Goal: Entertainment & Leisure: Consume media (video, audio)

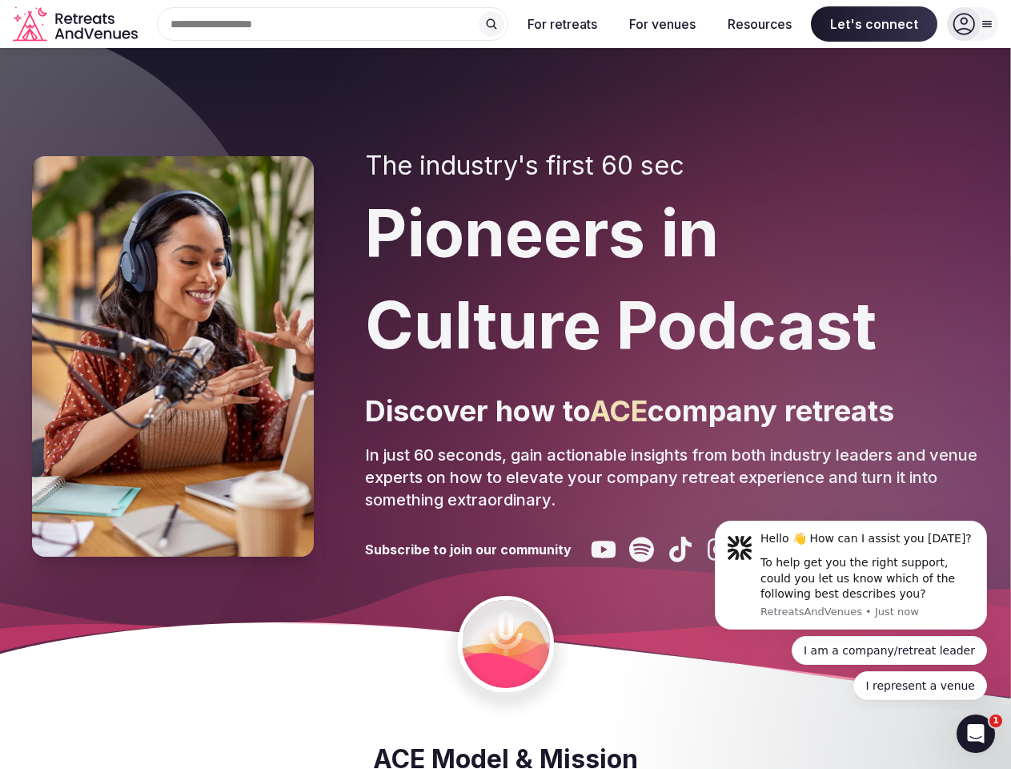
click at [505, 384] on div "The industry's first 60 sec Pioneers in Culture Podcast Discover how to ACE com…" at bounding box center [672, 357] width 614 height 412
click at [333, 24] on div "Search Popular Destinations [GEOGRAPHIC_DATA], [GEOGRAPHIC_DATA] [GEOGRAPHIC_DA…" at bounding box center [326, 24] width 364 height 34
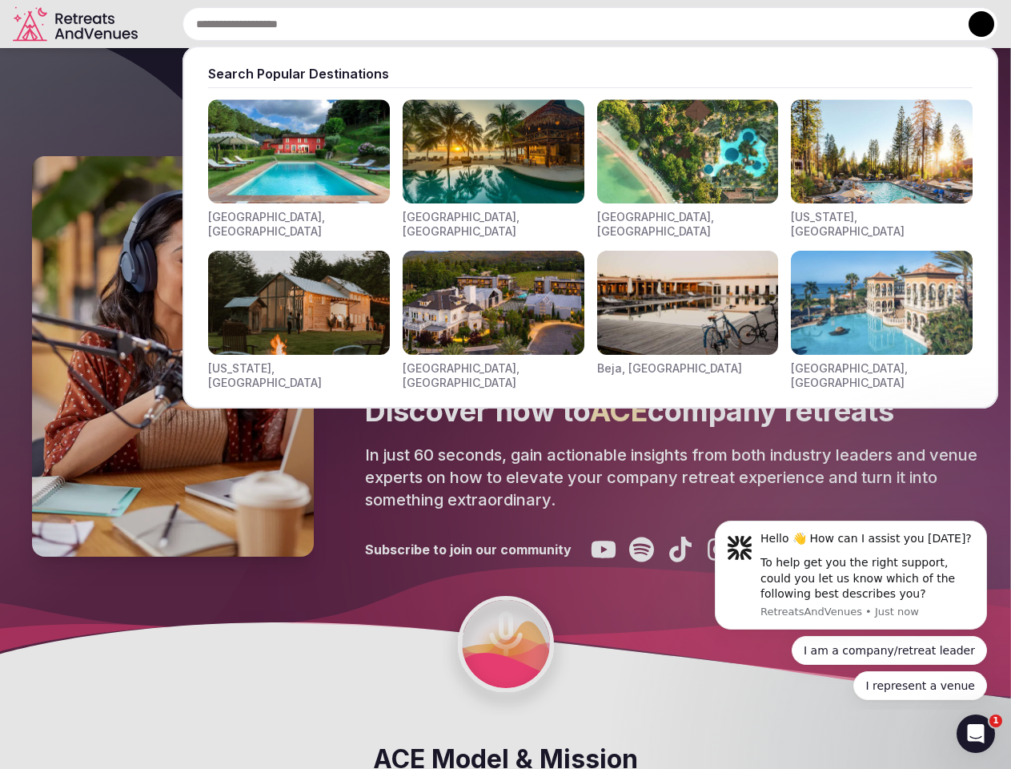
click at [492, 24] on input "text" at bounding box center [591, 24] width 816 height 34
click at [563, 24] on input "text" at bounding box center [591, 24] width 816 height 34
click at [662, 24] on input "text" at bounding box center [591, 24] width 816 height 34
click at [760, 24] on input "text" at bounding box center [591, 24] width 816 height 34
click at [874, 24] on input "text" at bounding box center [591, 24] width 816 height 34
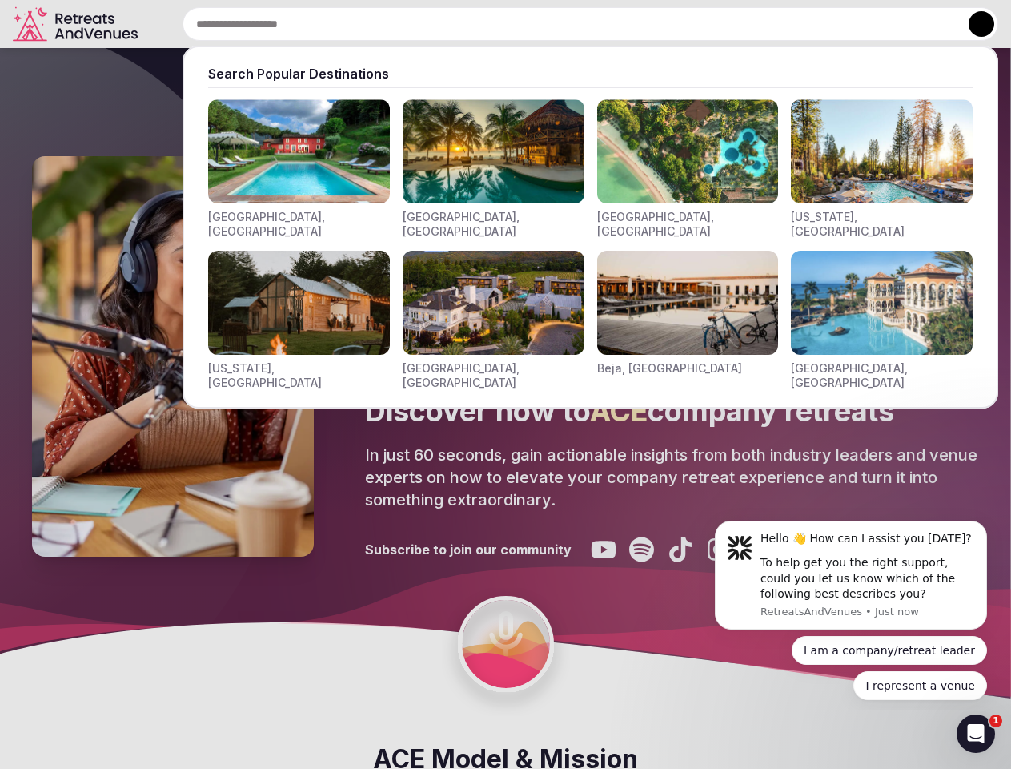
click at [973, 24] on button at bounding box center [982, 24] width 26 height 26
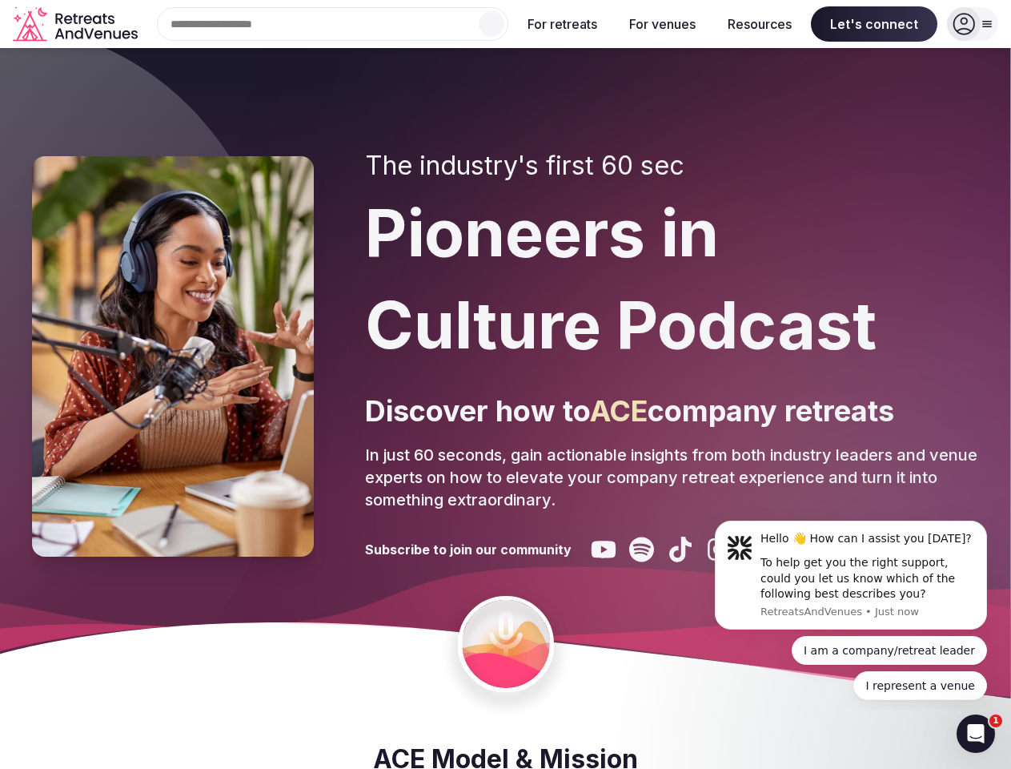
click at [851, 575] on div "To help get you the right support, could you let us know which of the following…" at bounding box center [868, 578] width 215 height 47
click at [990, 525] on section "The industry's first 60 sec Pioneers in Culture Podcast Discover how to ACE com…" at bounding box center [505, 407] width 1011 height 719
